Goal: Task Accomplishment & Management: Use online tool/utility

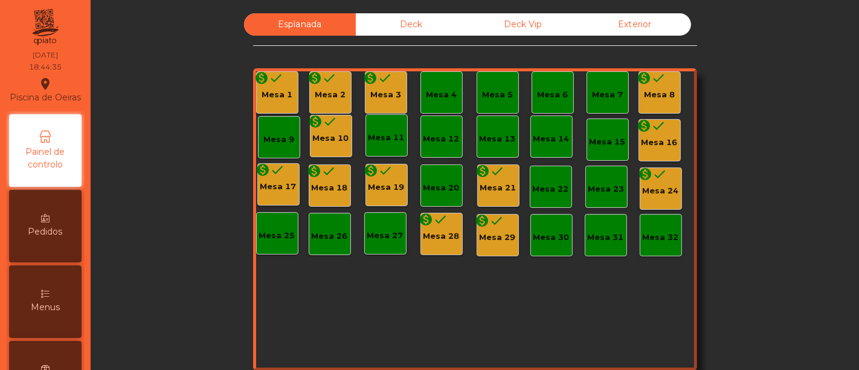
click at [280, 92] on div "Mesa 1" at bounding box center [277, 95] width 31 height 12
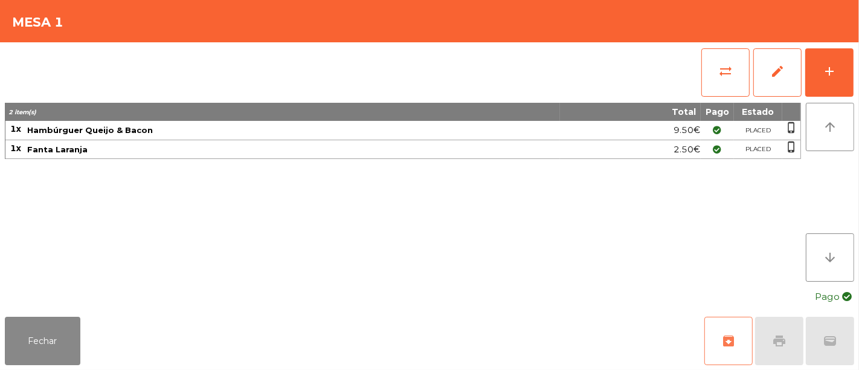
click at [714, 324] on button "archive" at bounding box center [729, 341] width 48 height 48
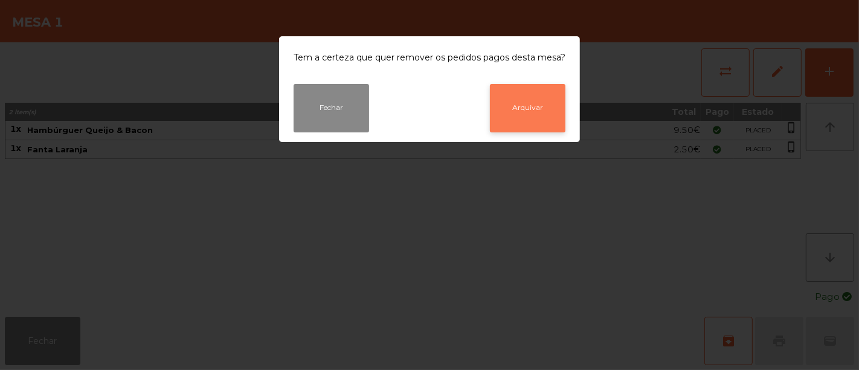
click at [512, 98] on button "Arquivar" at bounding box center [528, 108] width 76 height 48
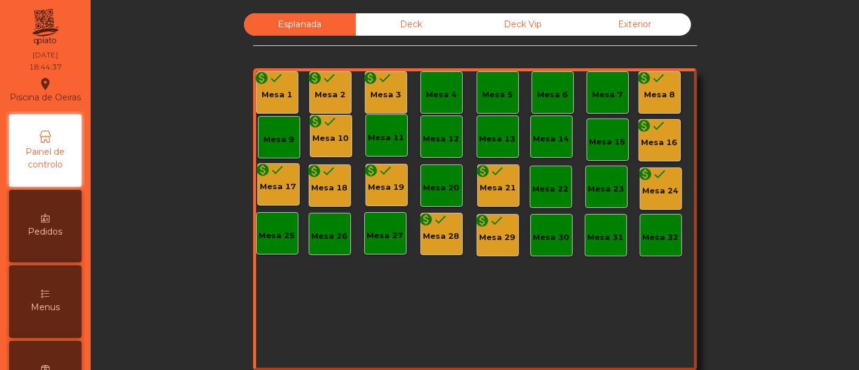
click at [338, 92] on div "Mesa 2" at bounding box center [330, 95] width 31 height 12
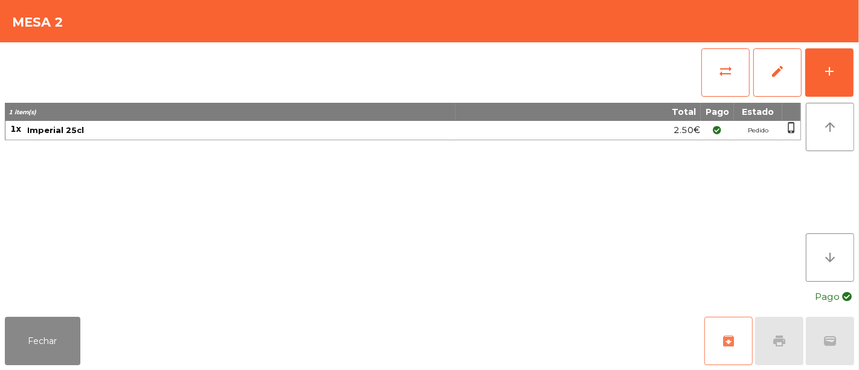
click at [682, 309] on app-table-orders "Mesa 2 sync_alt edit add 1 item(s) Total Pago Estado 1x Imperial 25cl 2.50€ Ped…" at bounding box center [429, 185] width 859 height 370
click at [714, 337] on button "archive" at bounding box center [729, 341] width 48 height 48
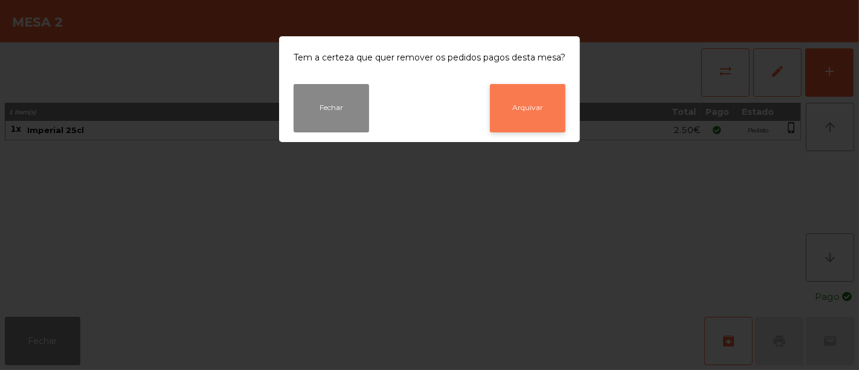
click at [528, 120] on button "Arquivar" at bounding box center [528, 108] width 76 height 48
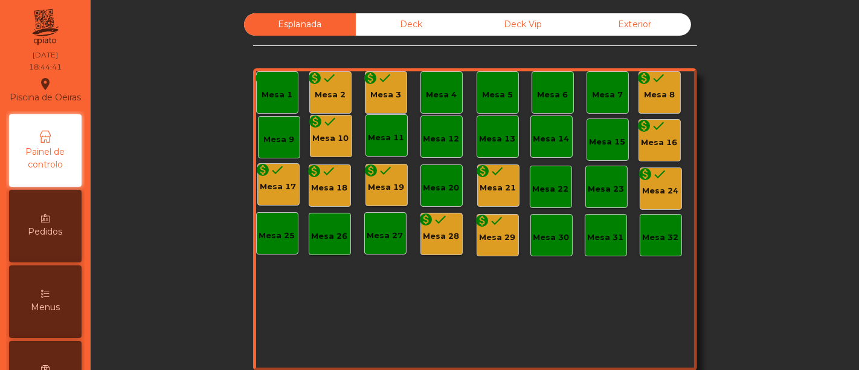
click at [385, 92] on div "Mesa 3" at bounding box center [385, 95] width 31 height 12
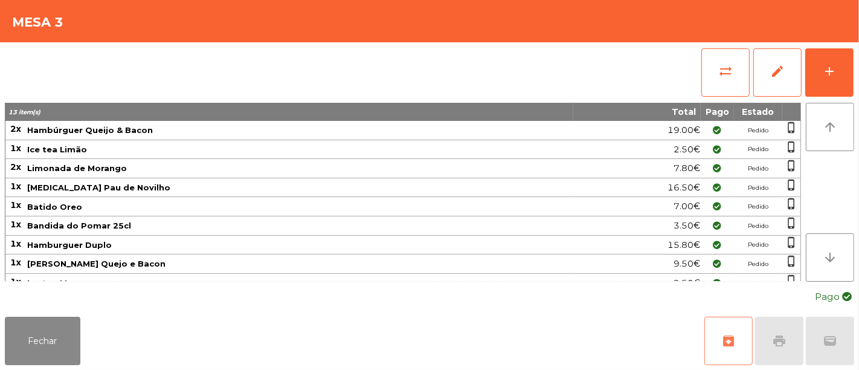
click at [739, 346] on button "archive" at bounding box center [729, 341] width 48 height 48
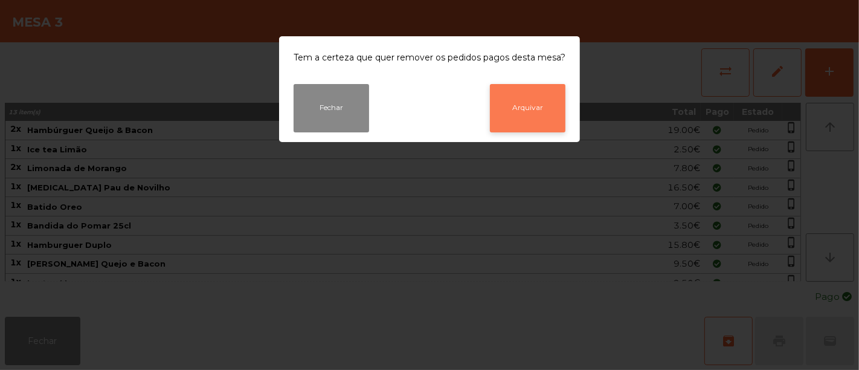
click at [556, 99] on button "Arquivar" at bounding box center [528, 108] width 76 height 48
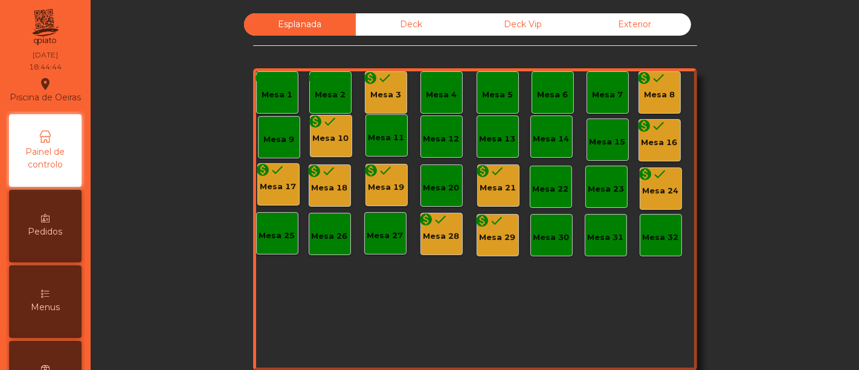
click at [648, 99] on div "Mesa 8" at bounding box center [659, 95] width 31 height 12
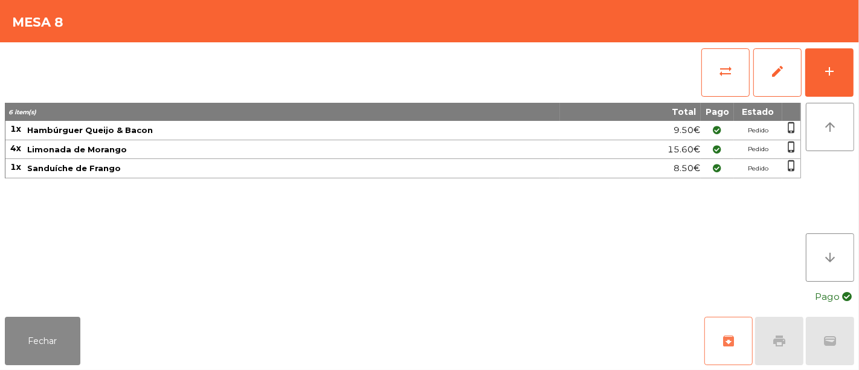
click at [720, 332] on button "archive" at bounding box center [729, 341] width 48 height 48
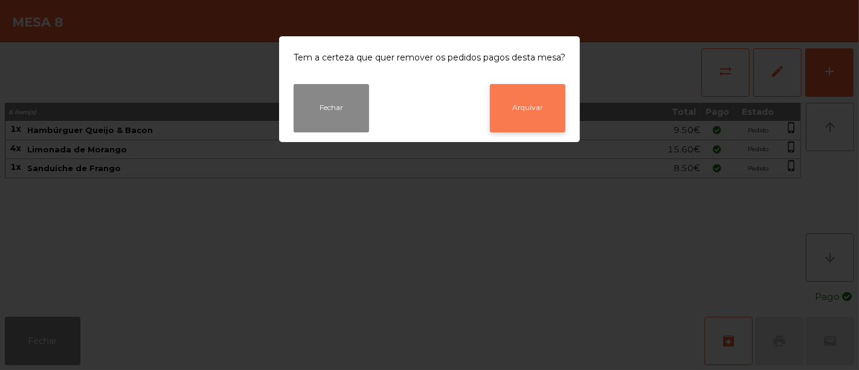
click at [539, 106] on button "Arquivar" at bounding box center [528, 108] width 76 height 48
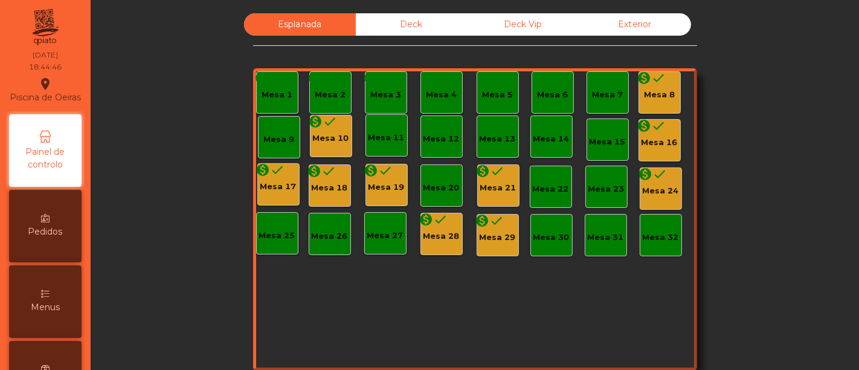
click at [316, 146] on div "monetization_on done Mesa 10" at bounding box center [331, 136] width 42 height 42
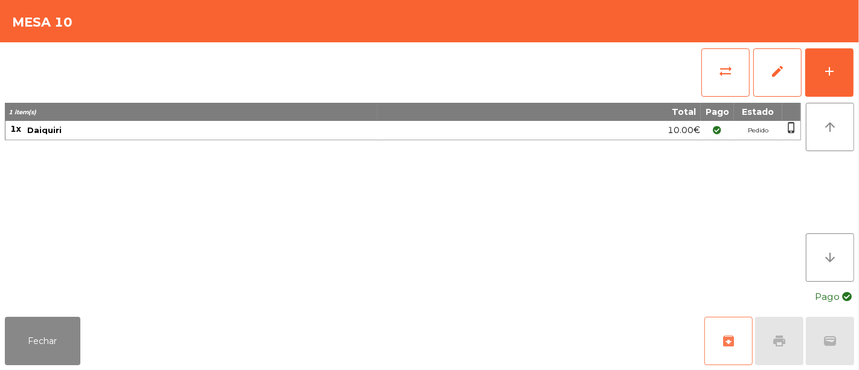
click at [732, 338] on span "archive" at bounding box center [729, 341] width 15 height 15
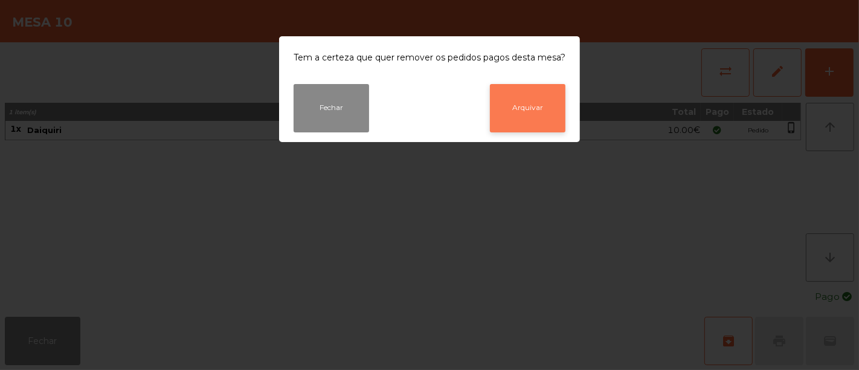
click at [526, 118] on button "Arquivar" at bounding box center [528, 108] width 76 height 48
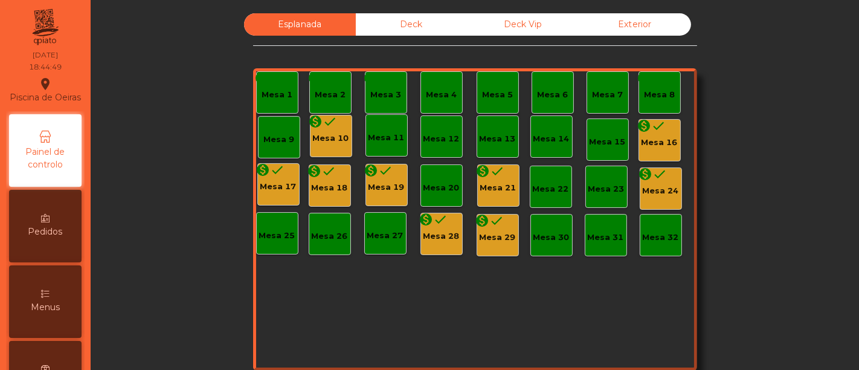
click at [651, 140] on div "Mesa 16" at bounding box center [660, 143] width 36 height 12
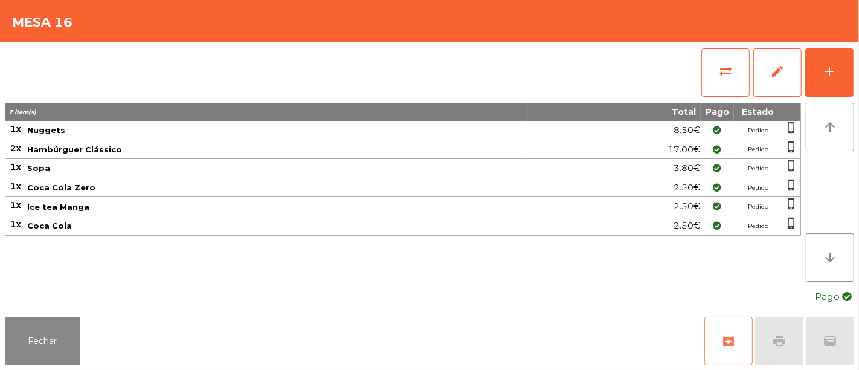
click at [730, 337] on span "archive" at bounding box center [729, 341] width 15 height 15
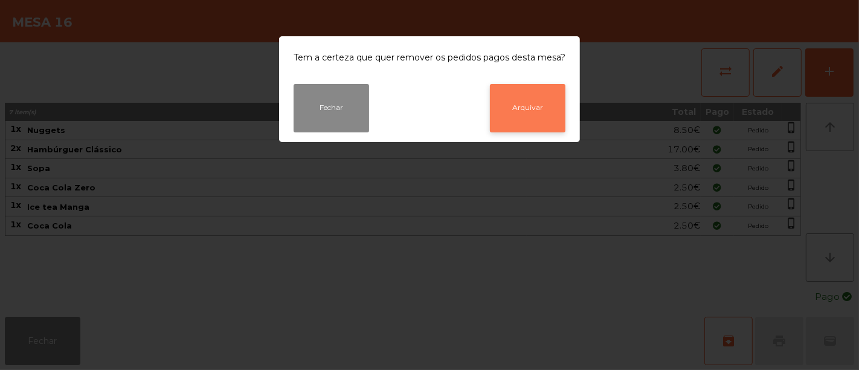
click at [558, 120] on button "Arquivar" at bounding box center [528, 108] width 76 height 48
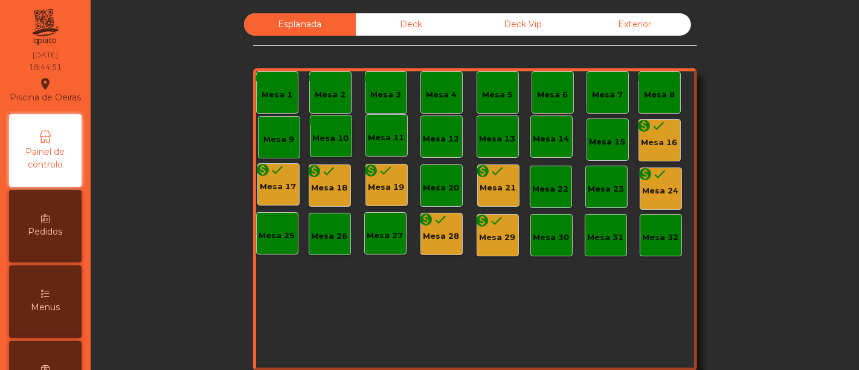
click at [271, 185] on div "Mesa 17" at bounding box center [278, 187] width 36 height 12
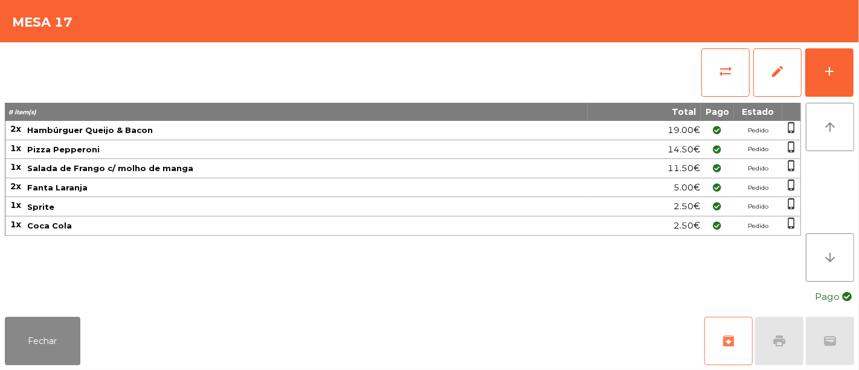
click at [729, 341] on span "archive" at bounding box center [729, 341] width 15 height 15
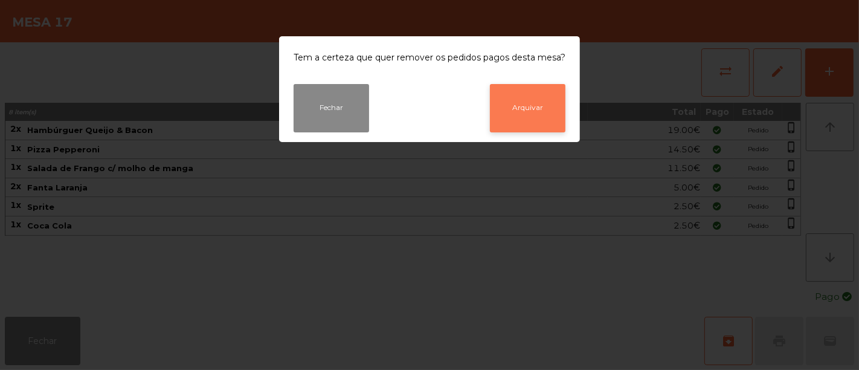
click at [517, 112] on button "Arquivar" at bounding box center [528, 108] width 76 height 48
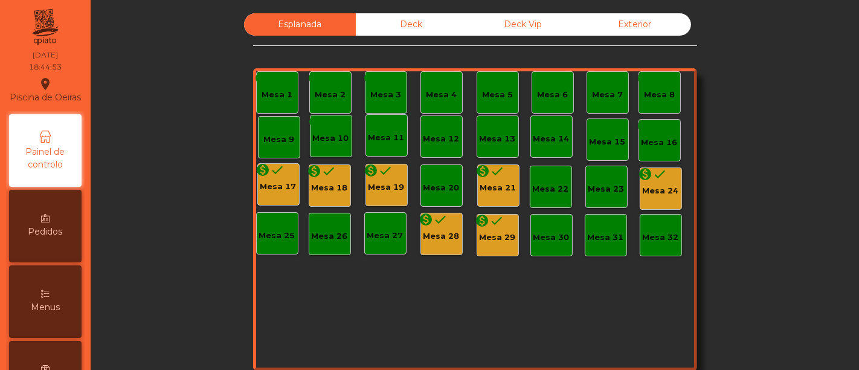
click at [331, 189] on div "Mesa 18" at bounding box center [330, 188] width 36 height 12
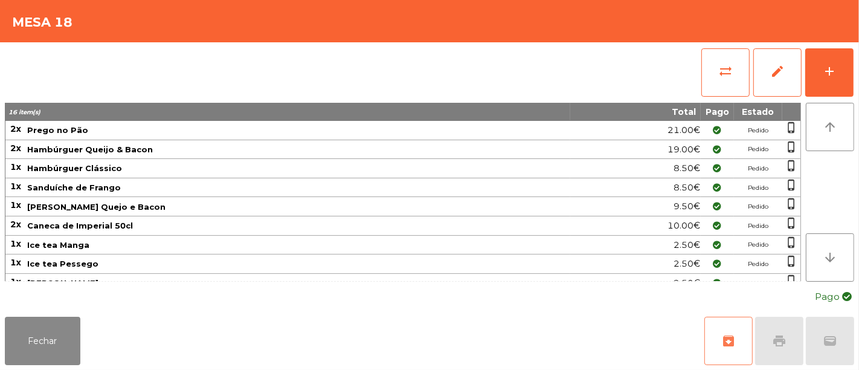
click at [726, 344] on span "archive" at bounding box center [729, 341] width 15 height 15
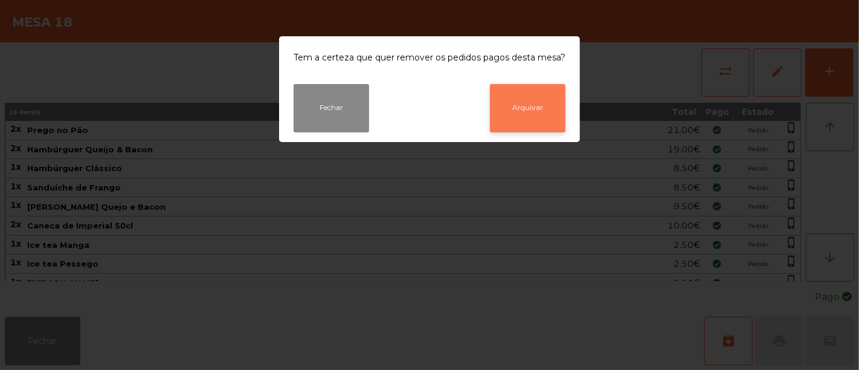
click at [540, 108] on button "Arquivar" at bounding box center [528, 108] width 76 height 48
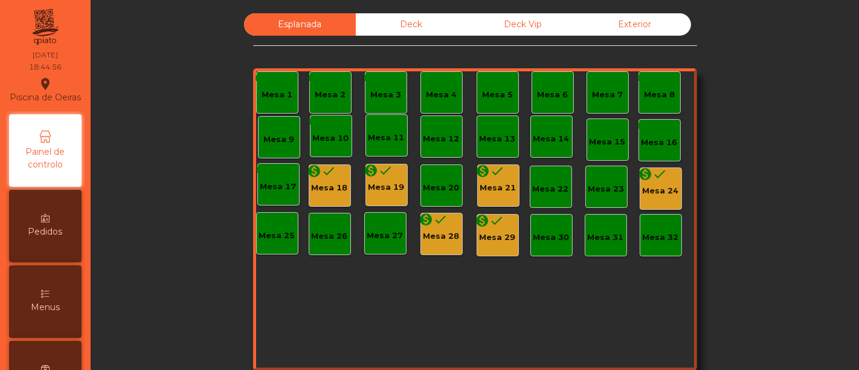
click at [383, 189] on div "Mesa 19" at bounding box center [387, 187] width 36 height 12
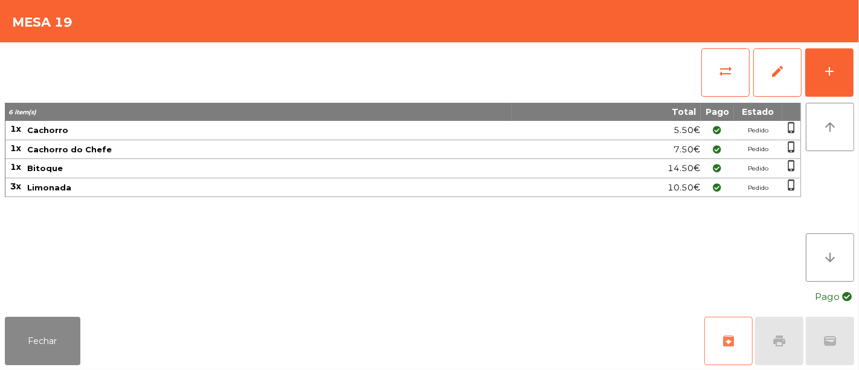
click at [735, 357] on button "archive" at bounding box center [729, 341] width 48 height 48
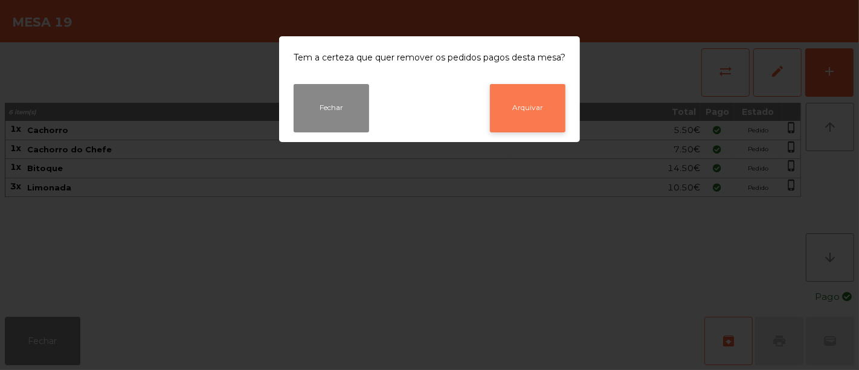
click at [531, 111] on button "Arquivar" at bounding box center [528, 108] width 76 height 48
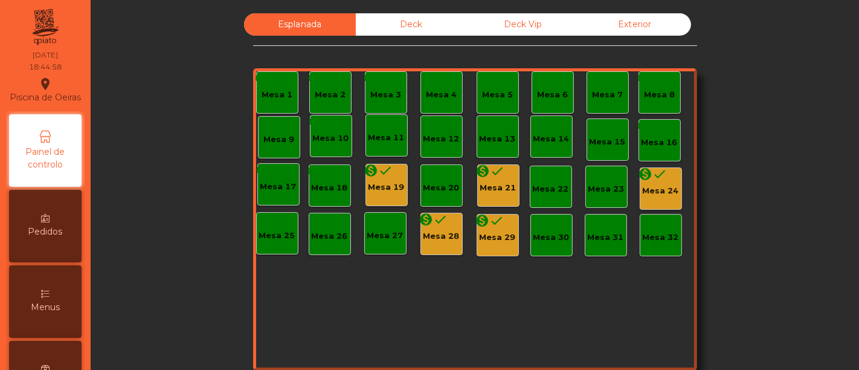
click at [500, 178] on div "monetization_on done Mesa 21" at bounding box center [498, 185] width 36 height 17
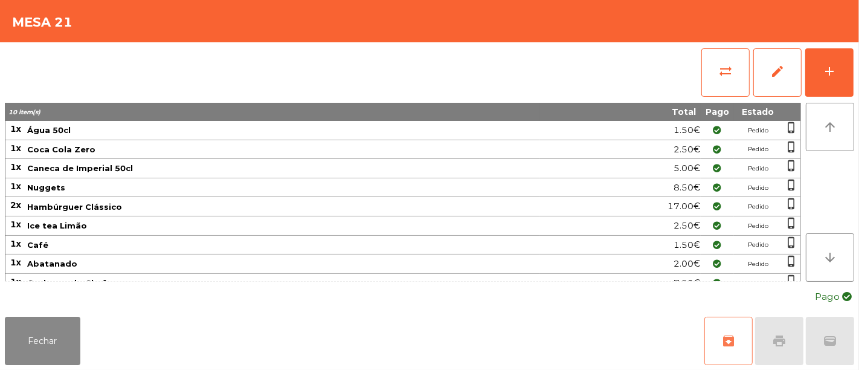
click at [728, 358] on button "archive" at bounding box center [729, 341] width 48 height 48
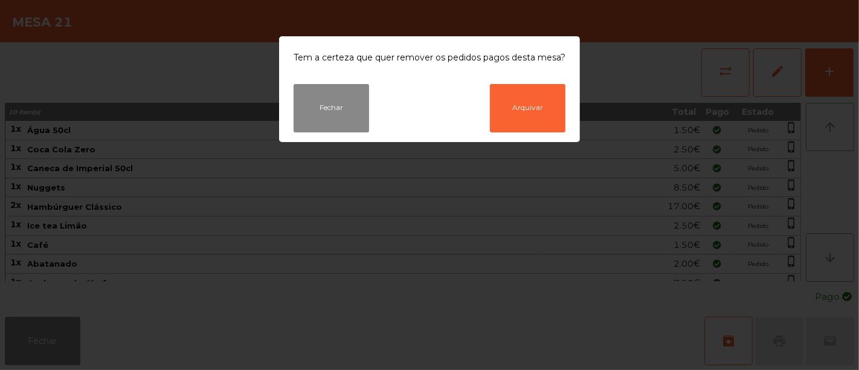
click at [544, 133] on div "Fechar Arquivar" at bounding box center [429, 113] width 301 height 58
click at [545, 121] on button "Arquivar" at bounding box center [528, 108] width 76 height 48
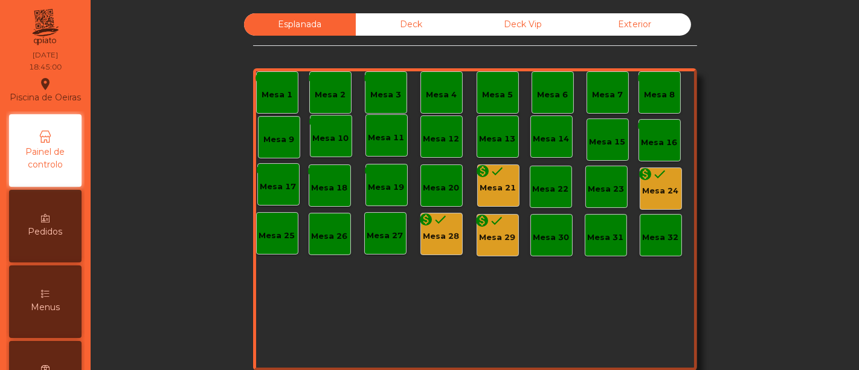
click at [658, 194] on div "Mesa 24" at bounding box center [661, 191] width 36 height 12
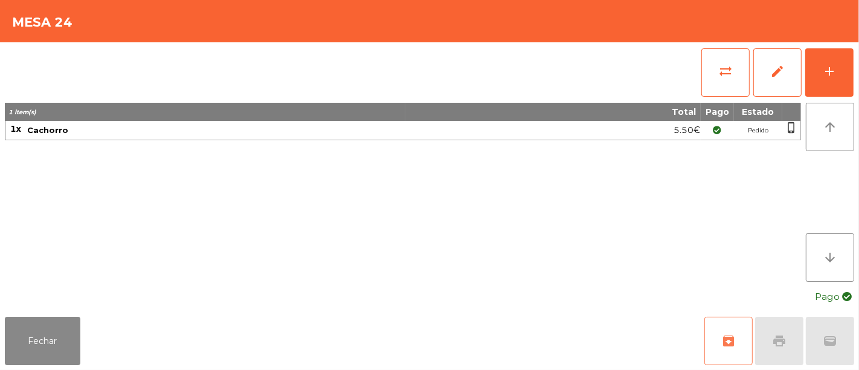
click at [734, 328] on button "archive" at bounding box center [729, 341] width 48 height 48
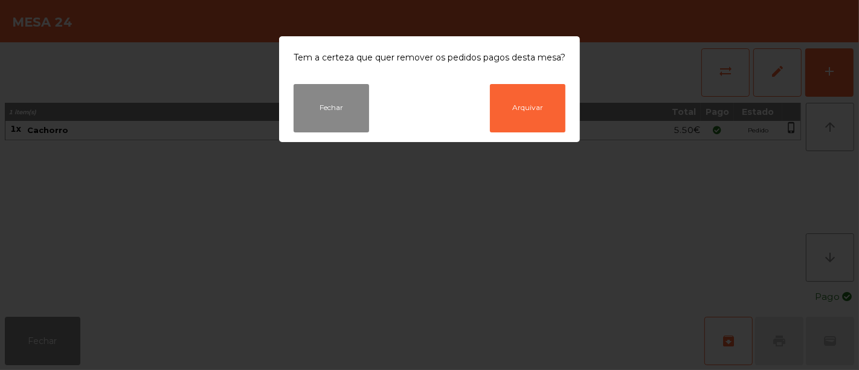
click at [552, 132] on div "Fechar Arquivar" at bounding box center [429, 113] width 301 height 58
click at [548, 123] on button "Arquivar" at bounding box center [528, 108] width 76 height 48
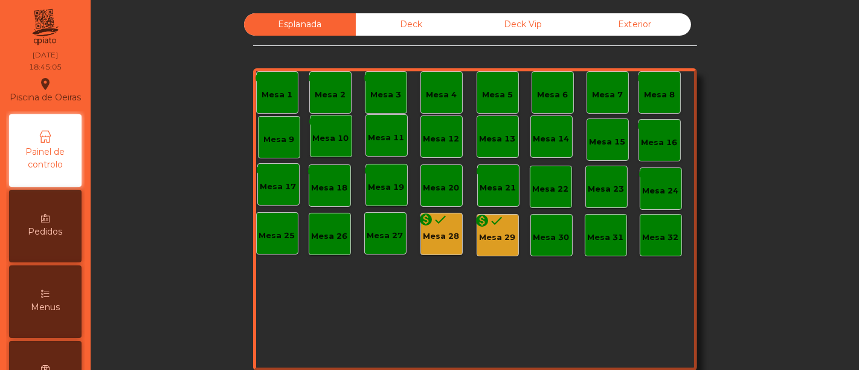
click at [431, 233] on div "Mesa 28" at bounding box center [442, 236] width 36 height 12
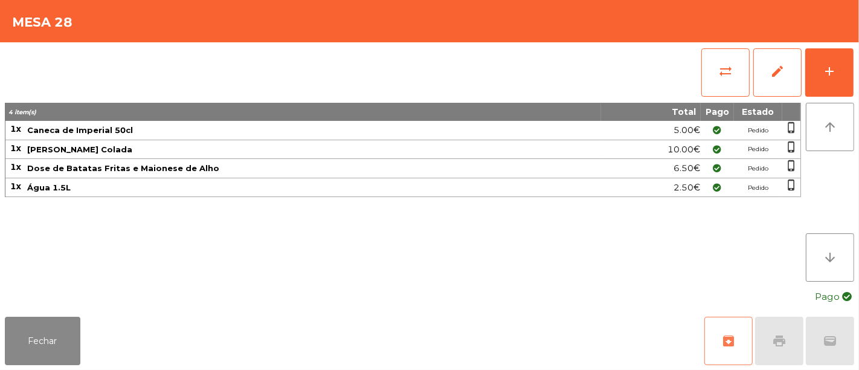
click at [723, 331] on button "archive" at bounding box center [729, 341] width 48 height 48
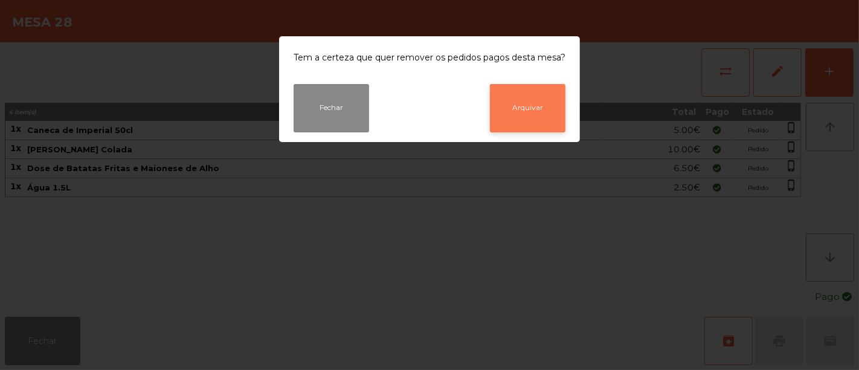
click at [528, 114] on button "Arquivar" at bounding box center [528, 108] width 76 height 48
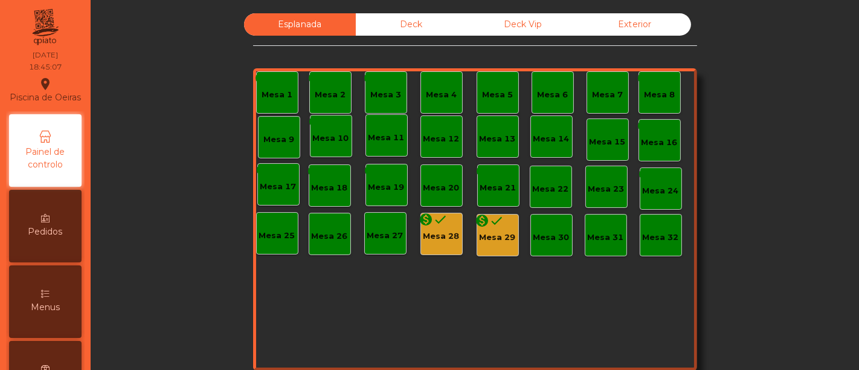
click at [495, 241] on div "Mesa 29" at bounding box center [498, 237] width 36 height 12
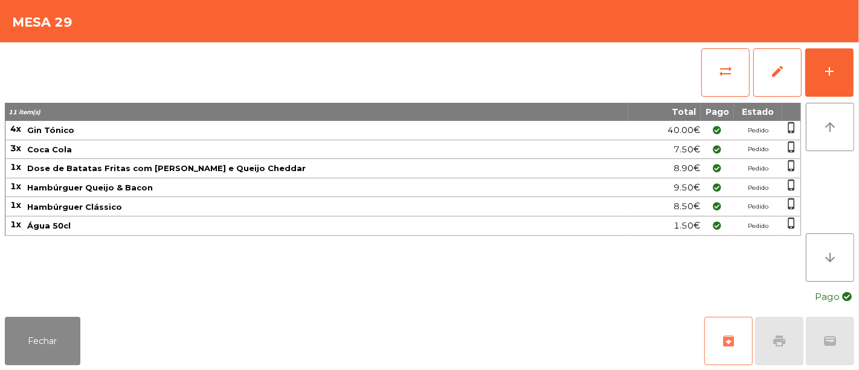
click at [728, 339] on span "archive" at bounding box center [729, 341] width 15 height 15
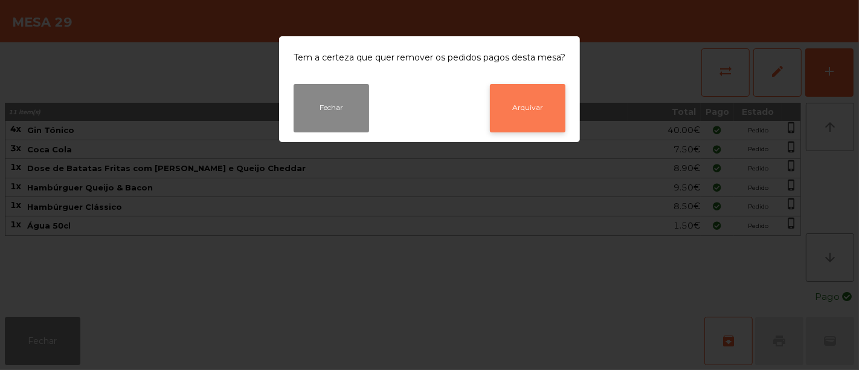
click at [531, 103] on button "Arquivar" at bounding box center [528, 108] width 76 height 48
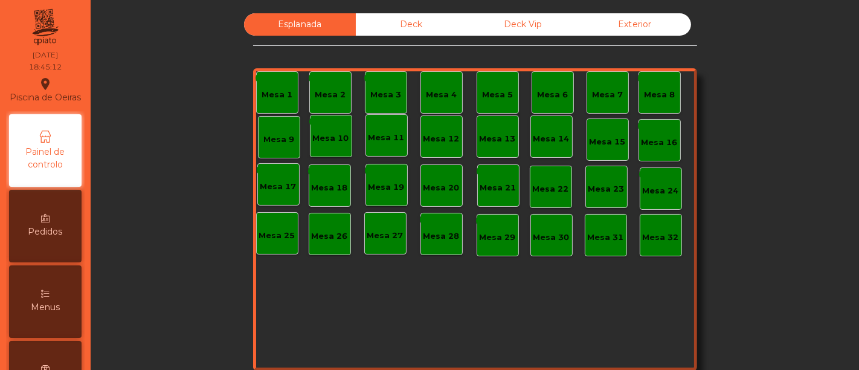
click at [414, 30] on div "Deck" at bounding box center [412, 24] width 112 height 22
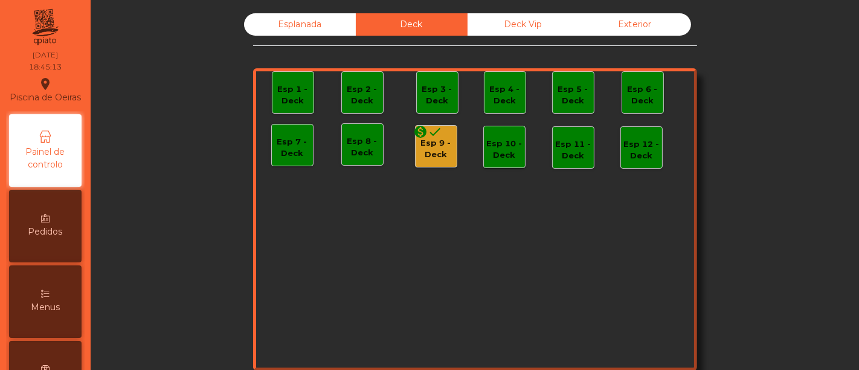
click at [431, 135] on icon "done" at bounding box center [435, 131] width 15 height 15
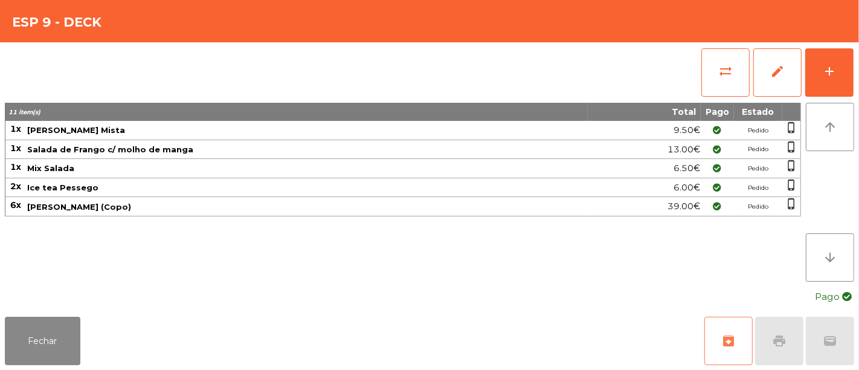
click at [733, 338] on span "archive" at bounding box center [729, 341] width 15 height 15
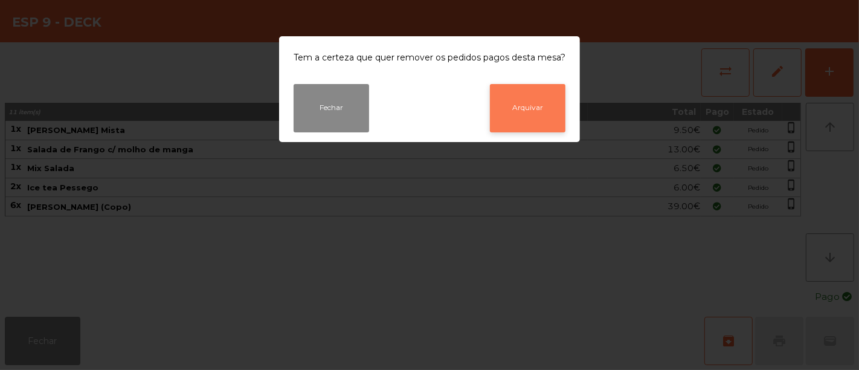
click at [526, 108] on button "Arquivar" at bounding box center [528, 108] width 76 height 48
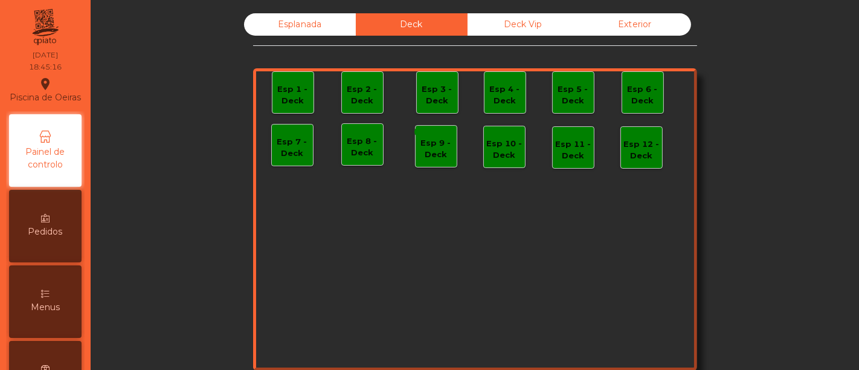
click at [525, 31] on div "Deck Vip" at bounding box center [524, 24] width 112 height 22
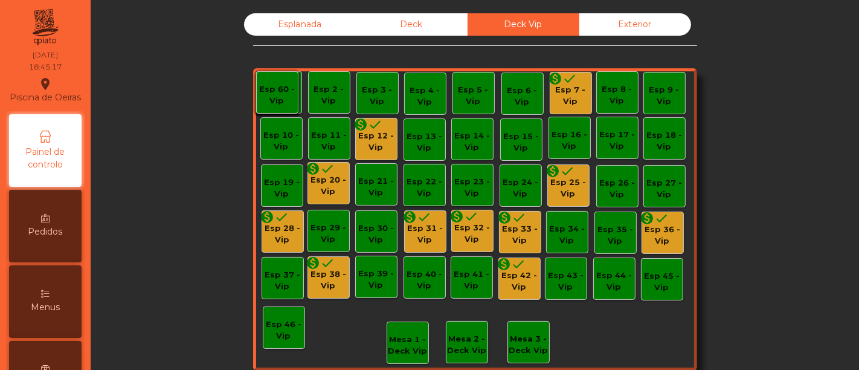
click at [562, 88] on div "monetization_on done" at bounding box center [563, 80] width 29 height 18
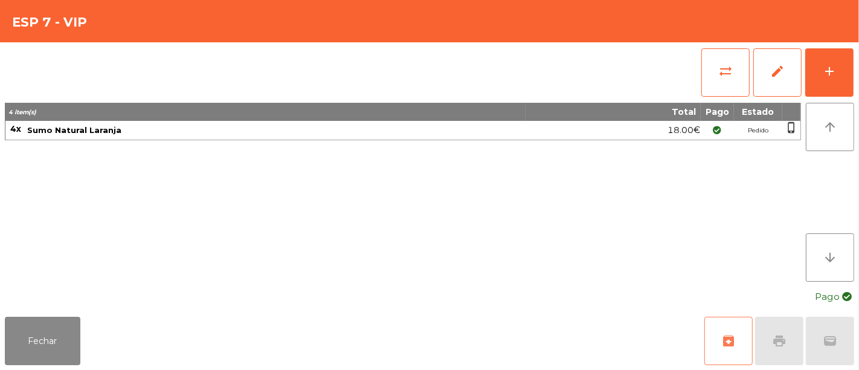
click at [735, 341] on button "archive" at bounding box center [729, 341] width 48 height 48
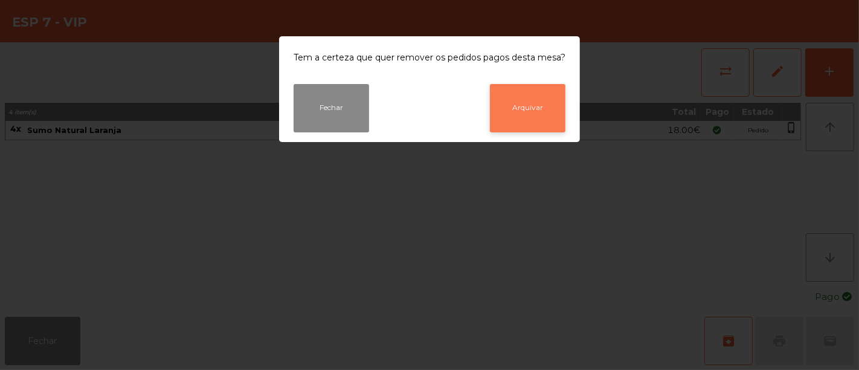
click at [518, 104] on button "Arquivar" at bounding box center [528, 108] width 76 height 48
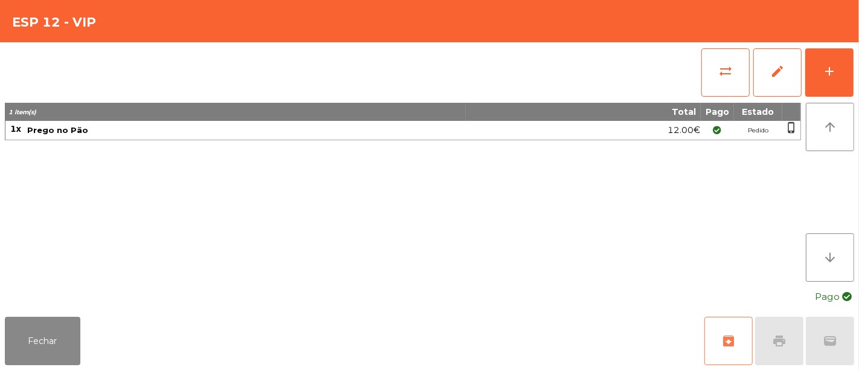
click at [734, 335] on button "archive" at bounding box center [729, 341] width 48 height 48
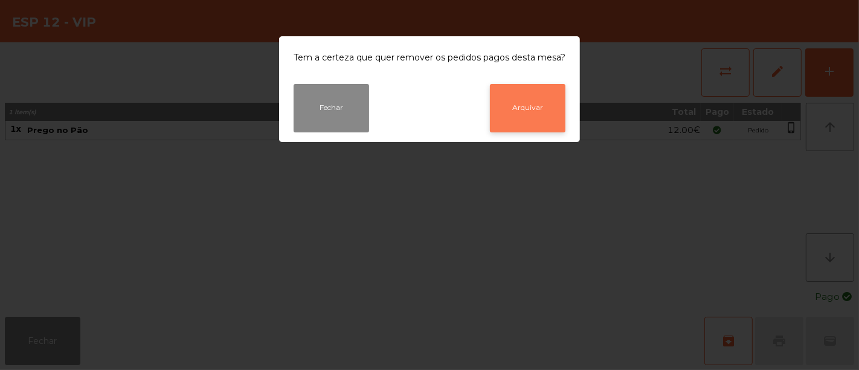
click at [516, 102] on button "Arquivar" at bounding box center [528, 108] width 76 height 48
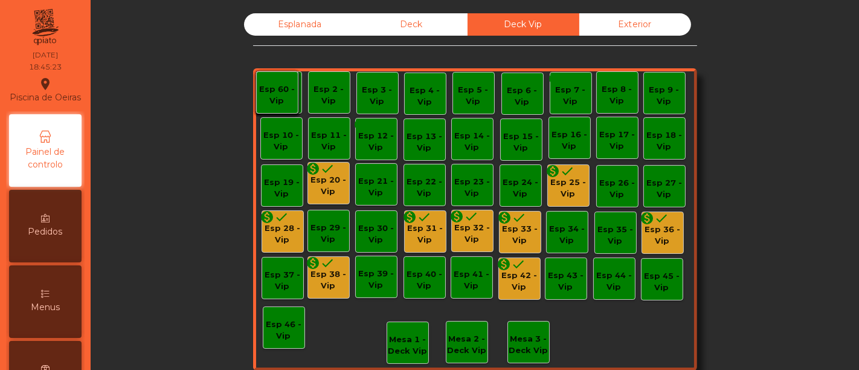
click at [570, 199] on div "monetization_on done Esp 25 - Vip" at bounding box center [569, 185] width 42 height 42
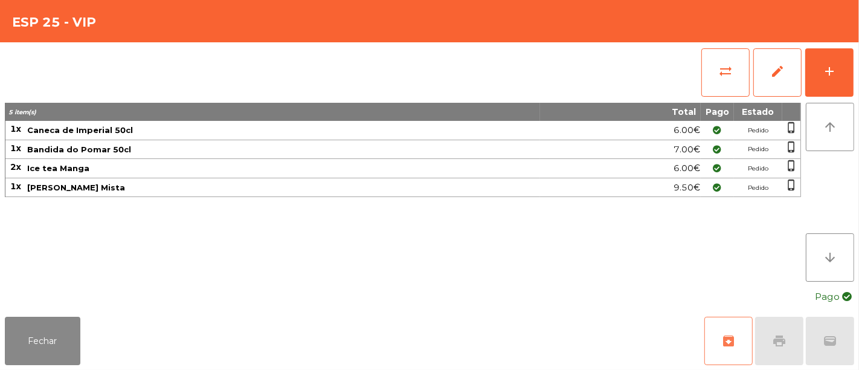
click at [739, 337] on button "archive" at bounding box center [729, 341] width 48 height 48
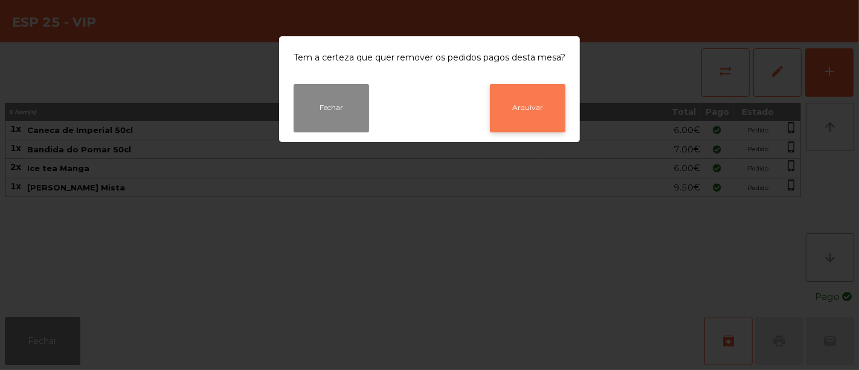
click at [522, 117] on button "Arquivar" at bounding box center [528, 108] width 76 height 48
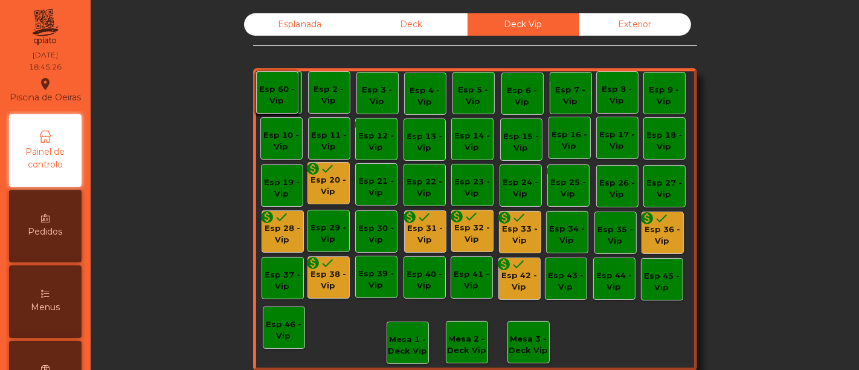
click at [311, 181] on div "Esp 20 - Vip" at bounding box center [328, 186] width 41 height 24
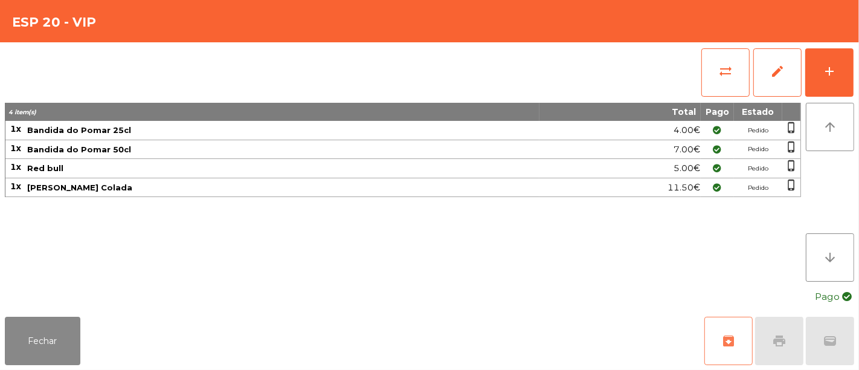
click at [737, 341] on button "archive" at bounding box center [729, 341] width 48 height 48
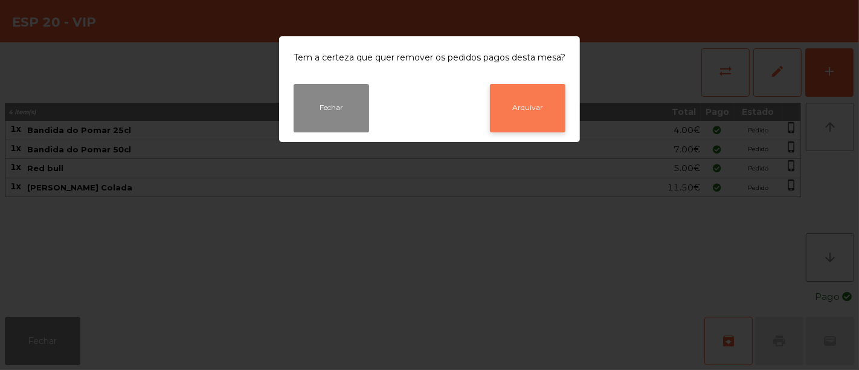
click at [537, 126] on button "Arquivar" at bounding box center [528, 108] width 76 height 48
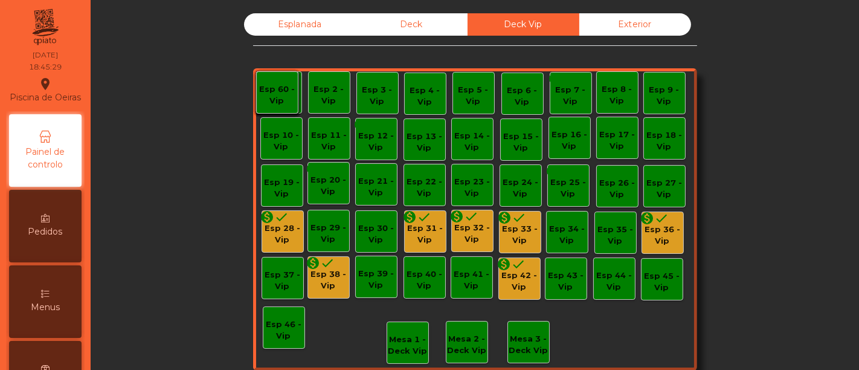
click at [284, 236] on div "Esp 28 - Vip" at bounding box center [282, 234] width 41 height 24
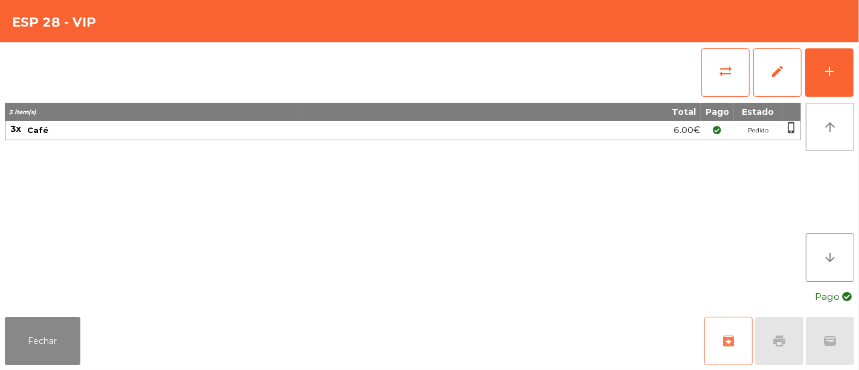
click at [736, 348] on button "archive" at bounding box center [729, 341] width 48 height 48
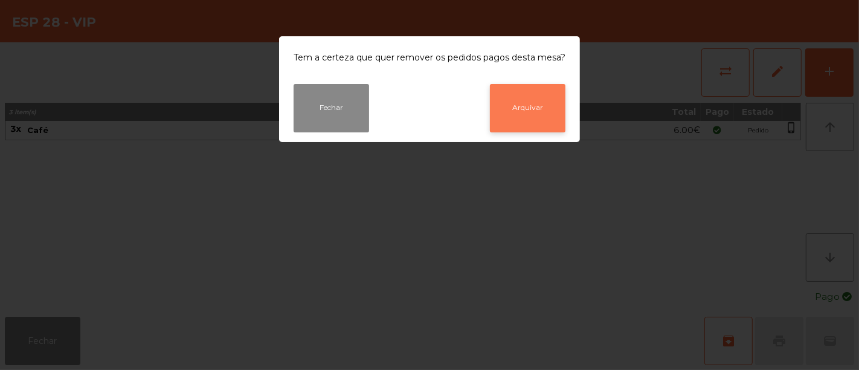
click at [532, 107] on button "Arquivar" at bounding box center [528, 108] width 76 height 48
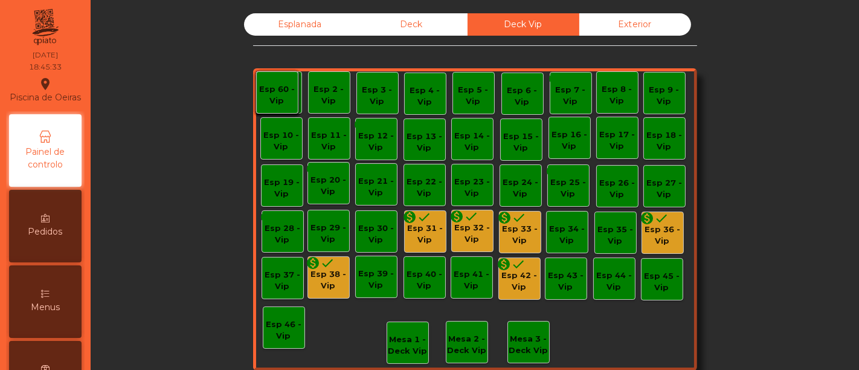
click at [429, 239] on div "Esp 31 - Vip" at bounding box center [425, 234] width 41 height 24
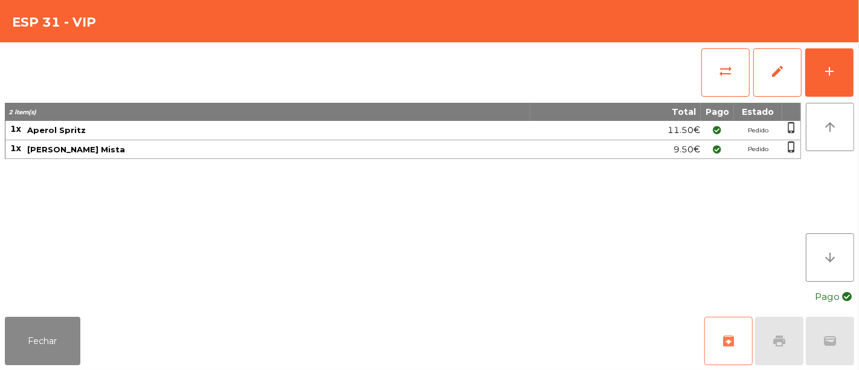
drag, startPoint x: 714, startPoint y: 341, endPoint x: 678, endPoint y: 306, distance: 50.4
click at [693, 320] on div "Fechar archive print wallet" at bounding box center [429, 341] width 859 height 58
click at [732, 330] on button "archive" at bounding box center [729, 341] width 48 height 48
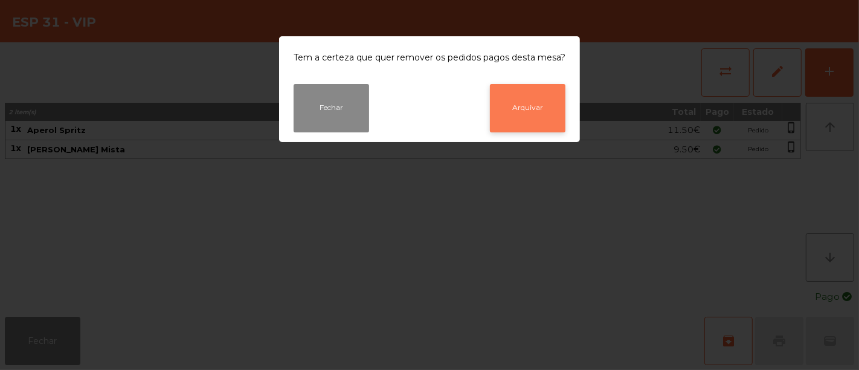
click at [537, 108] on button "Arquivar" at bounding box center [528, 108] width 76 height 48
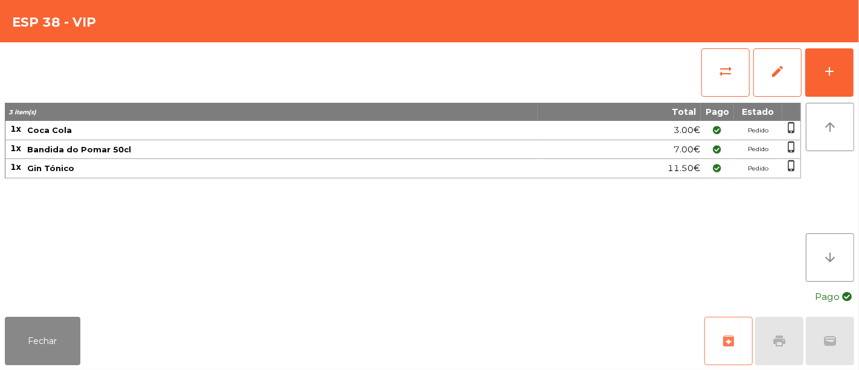
click at [722, 344] on span "archive" at bounding box center [729, 341] width 15 height 15
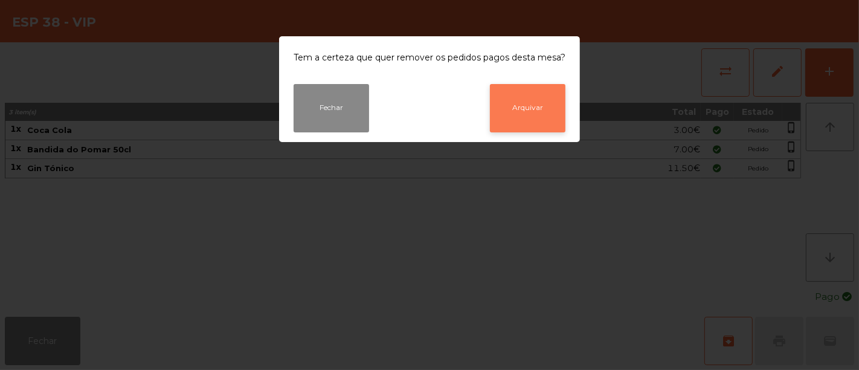
click at [529, 96] on button "Arquivar" at bounding box center [528, 108] width 76 height 48
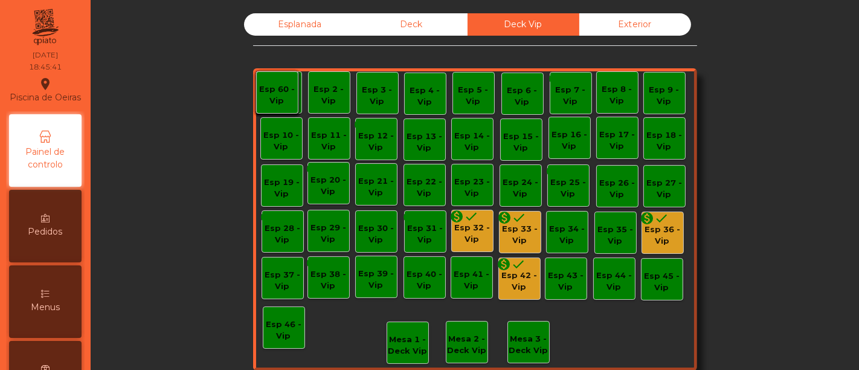
click at [467, 230] on div "Esp 32 - Vip" at bounding box center [472, 234] width 41 height 24
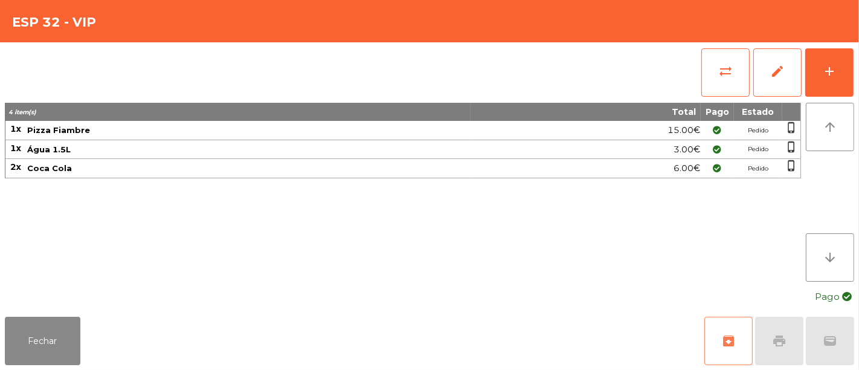
click at [728, 334] on span "archive" at bounding box center [729, 341] width 15 height 15
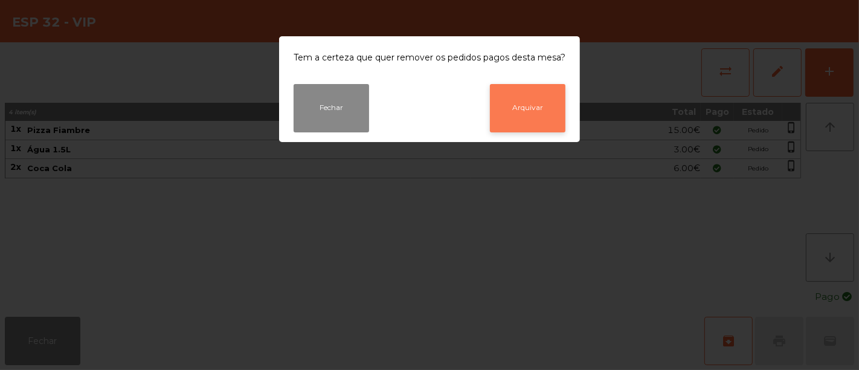
click at [548, 124] on button "Arquivar" at bounding box center [528, 108] width 76 height 48
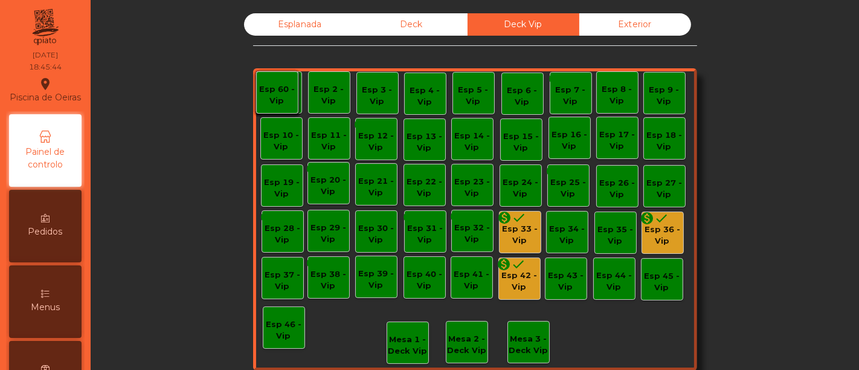
click at [505, 272] on div "monetization_on done" at bounding box center [511, 266] width 29 height 18
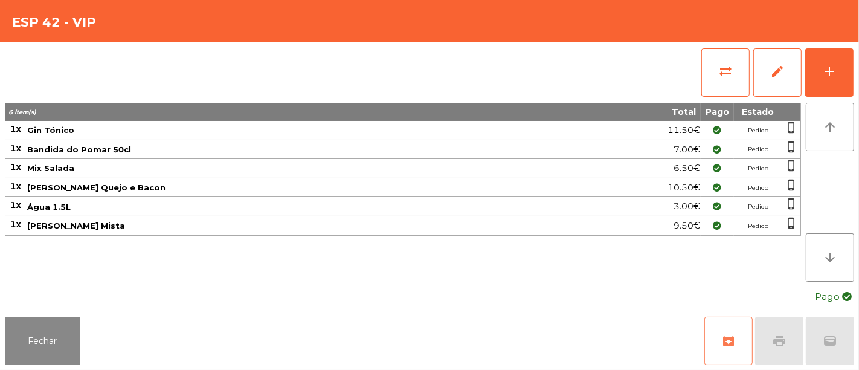
click at [716, 335] on button "archive" at bounding box center [729, 341] width 48 height 48
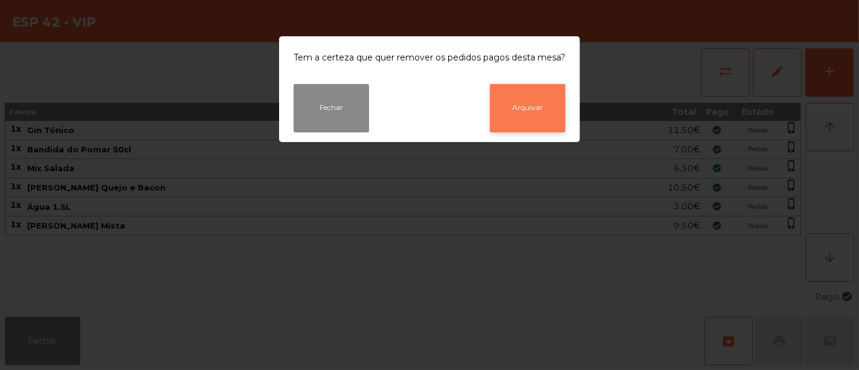
click at [521, 108] on button "Arquivar" at bounding box center [528, 108] width 76 height 48
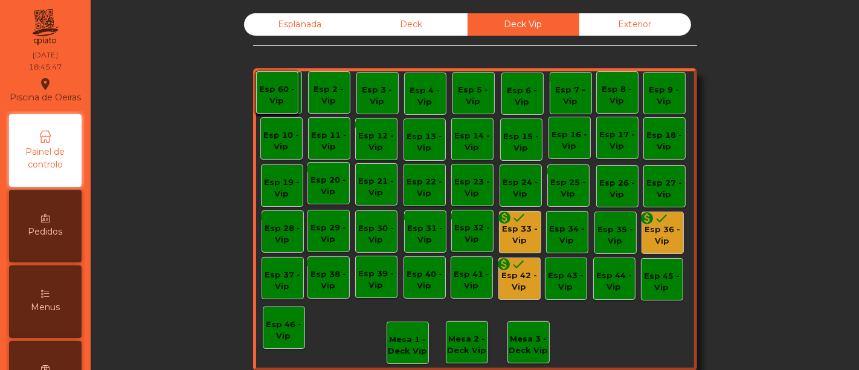
click at [518, 224] on div "monetization_on done" at bounding box center [512, 219] width 29 height 18
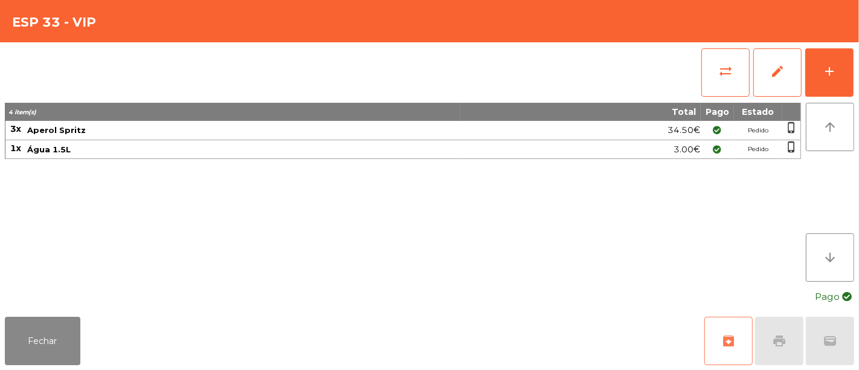
click at [734, 341] on span "archive" at bounding box center [729, 341] width 15 height 15
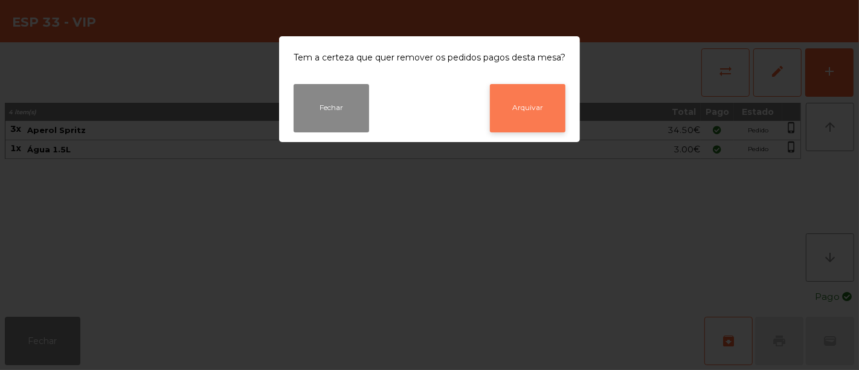
click at [530, 106] on button "Arquivar" at bounding box center [528, 108] width 76 height 48
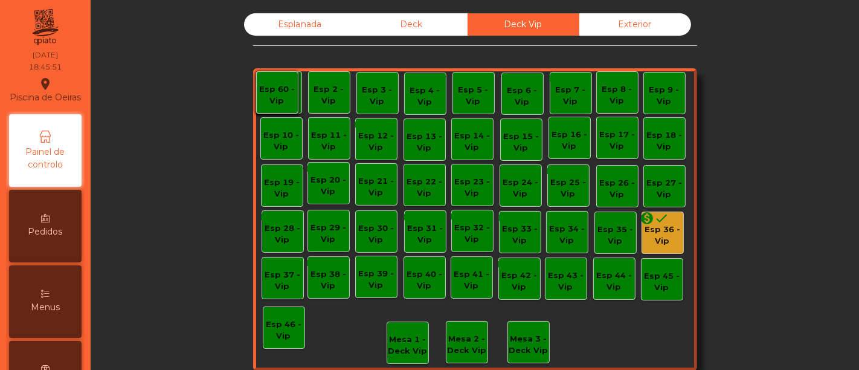
drag, startPoint x: 659, startPoint y: 248, endPoint x: 716, endPoint y: 251, distance: 56.9
click at [716, 251] on div "Esplanada Deck Deck Vip Exterior Esp 1 - Vip Esp 2 - Vip Esp 3 - Vip Esp 4 - Vi…" at bounding box center [475, 204] width 736 height 383
click at [670, 230] on div "Esp 36 - Vip" at bounding box center [662, 236] width 41 height 24
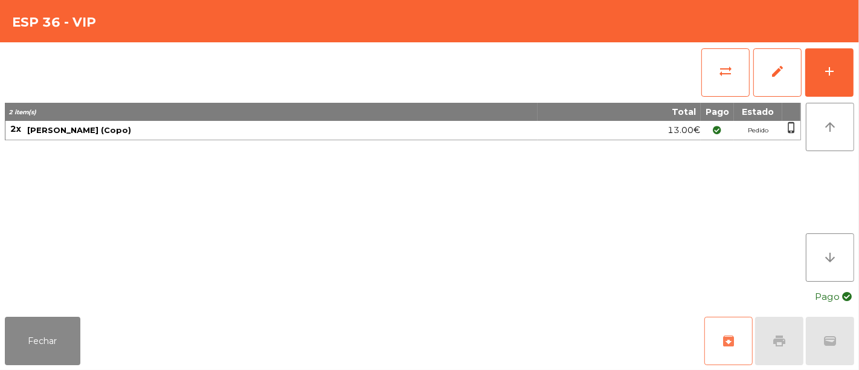
click at [722, 319] on button "archive" at bounding box center [729, 341] width 48 height 48
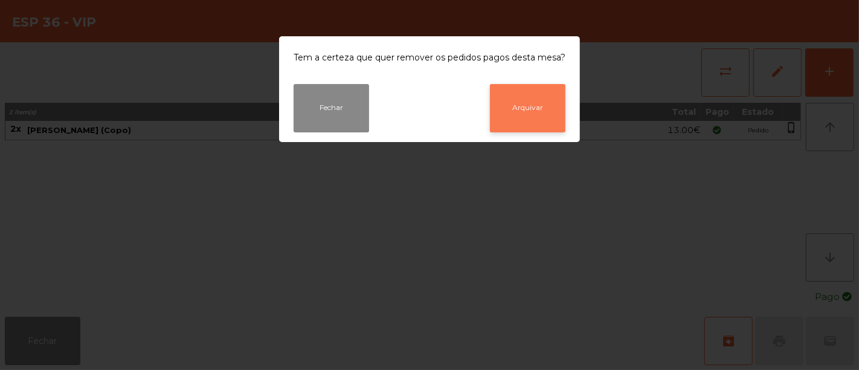
click at [516, 108] on button "Arquivar" at bounding box center [528, 108] width 76 height 48
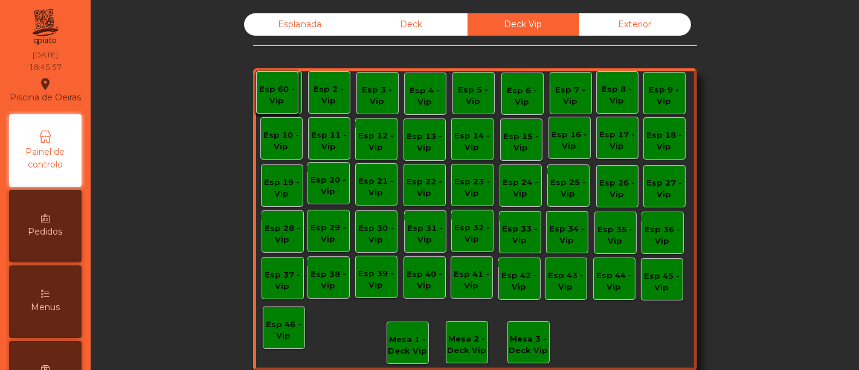
click at [651, 24] on div "Exterior" at bounding box center [636, 24] width 112 height 22
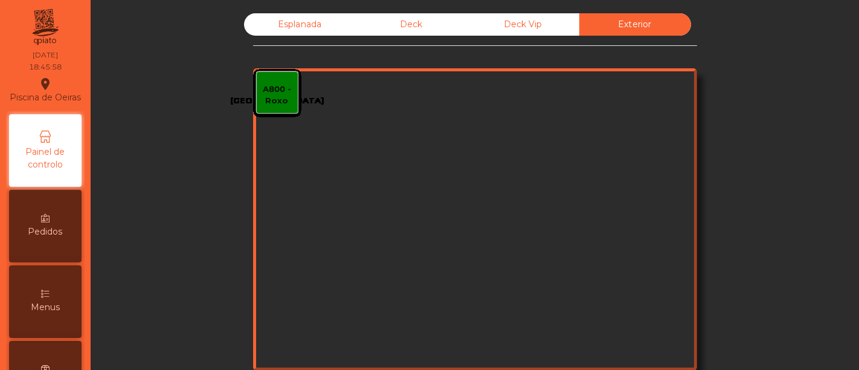
click at [426, 24] on div "Deck" at bounding box center [412, 24] width 112 height 22
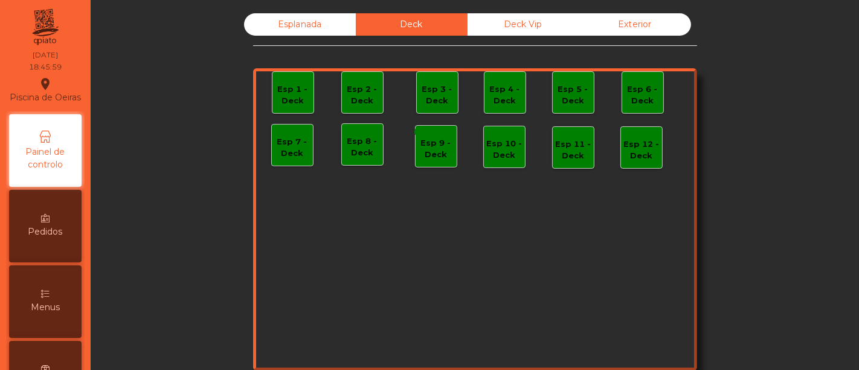
click at [316, 26] on div "Esplanada" at bounding box center [300, 24] width 112 height 22
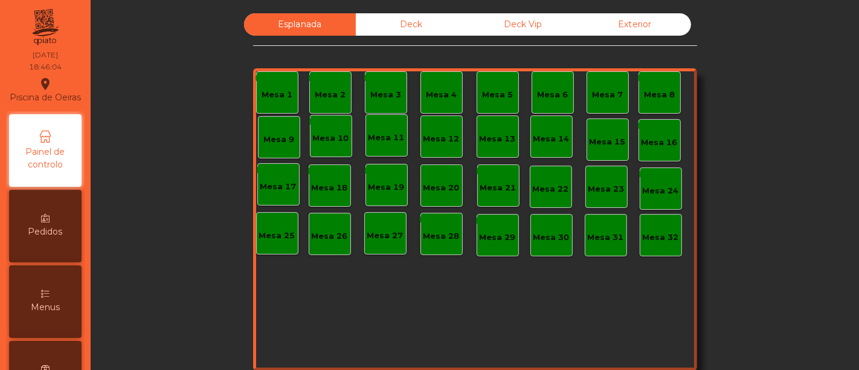
click at [763, 271] on div "Esplanada Deck Deck Vip Exterior monetization_on done Mesa 1 monetization_on do…" at bounding box center [475, 204] width 736 height 383
